Goal: Information Seeking & Learning: Learn about a topic

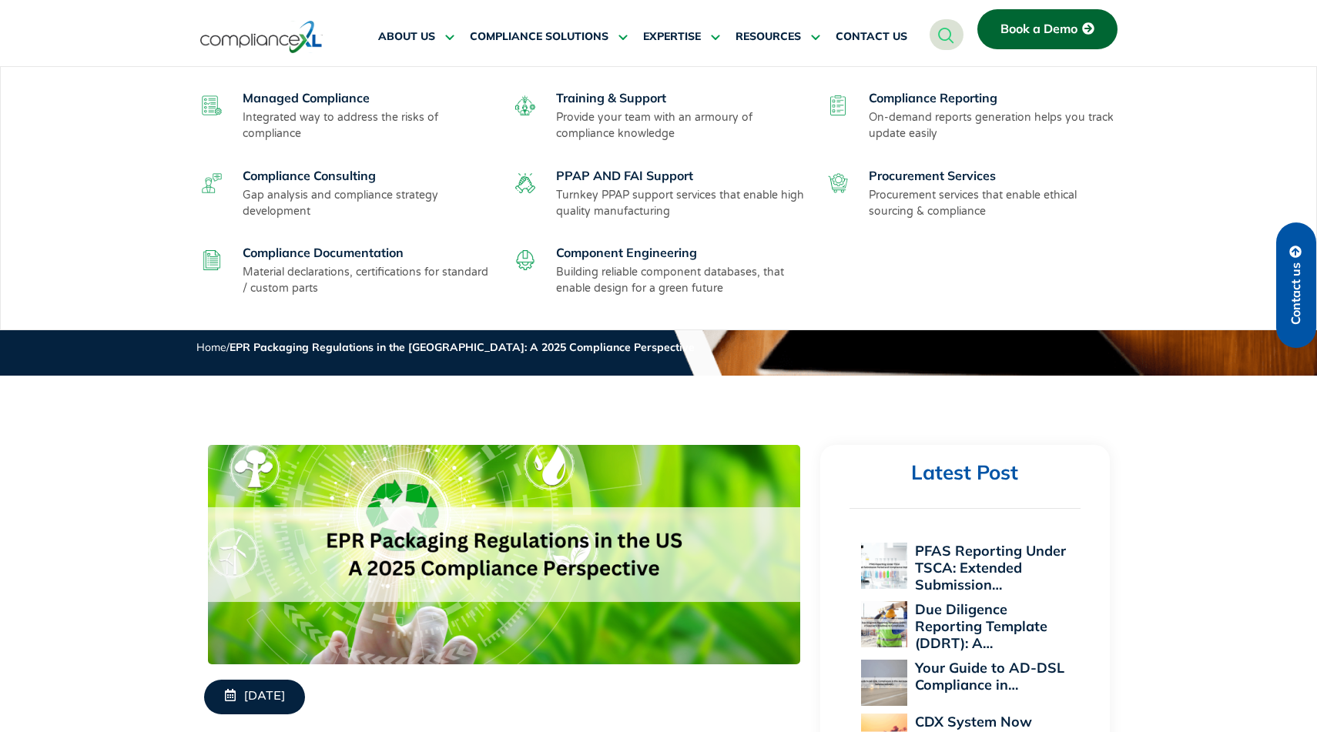
click at [935, 109] on p "On-demand reports generation helps you track update easily" at bounding box center [995, 125] width 252 height 32
click at [933, 102] on link "Compliance Reporting" at bounding box center [933, 97] width 129 height 15
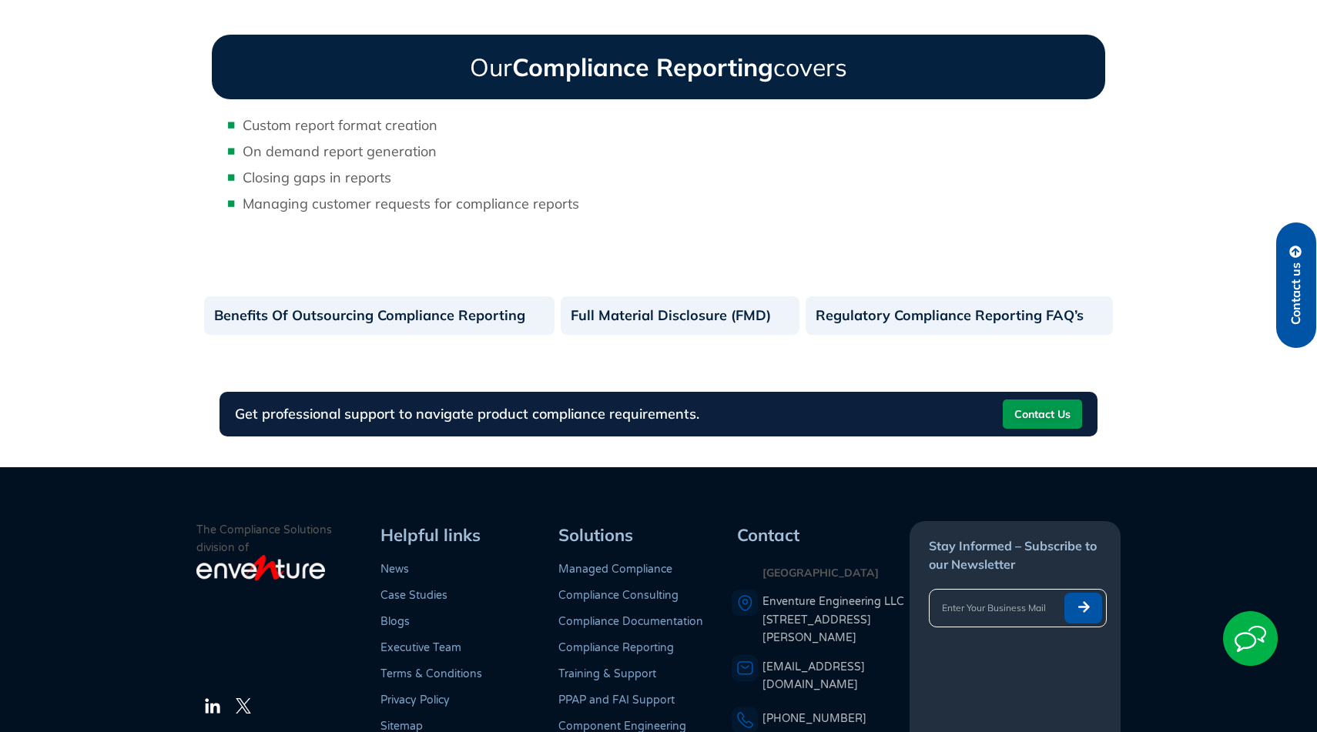
scroll to position [896, 0]
